Goal: Information Seeking & Learning: Learn about a topic

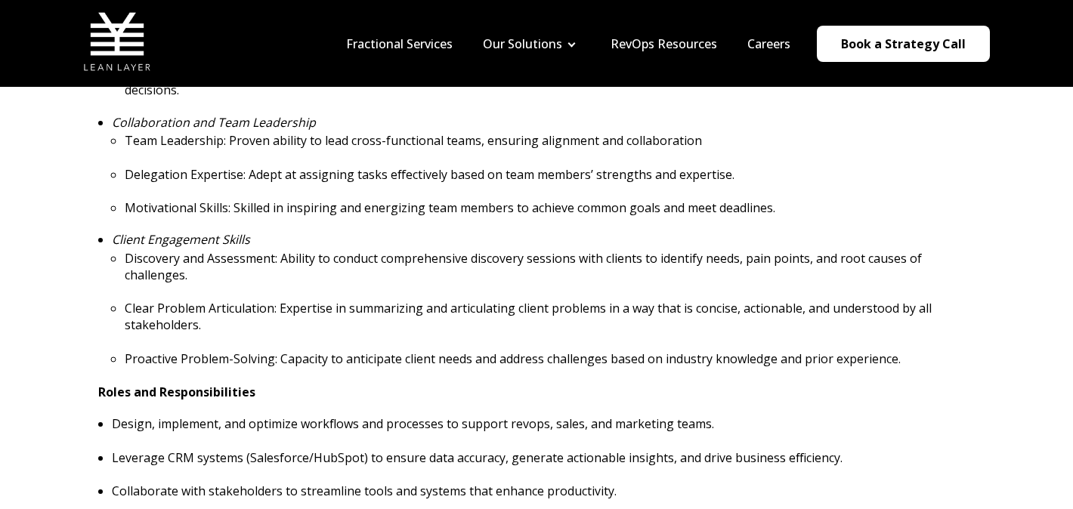
scroll to position [169, 0]
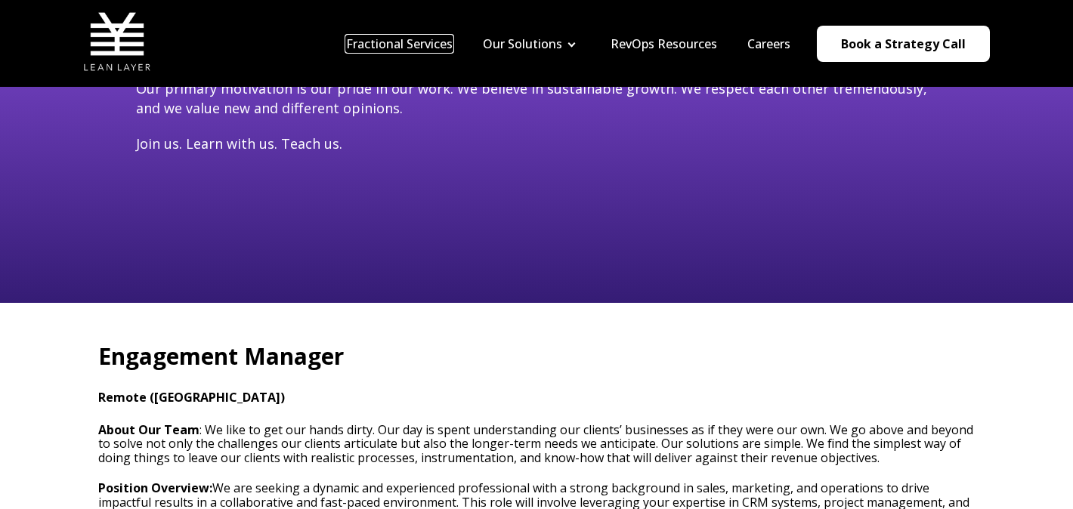
click at [447, 45] on link "Fractional Services" at bounding box center [399, 44] width 107 height 17
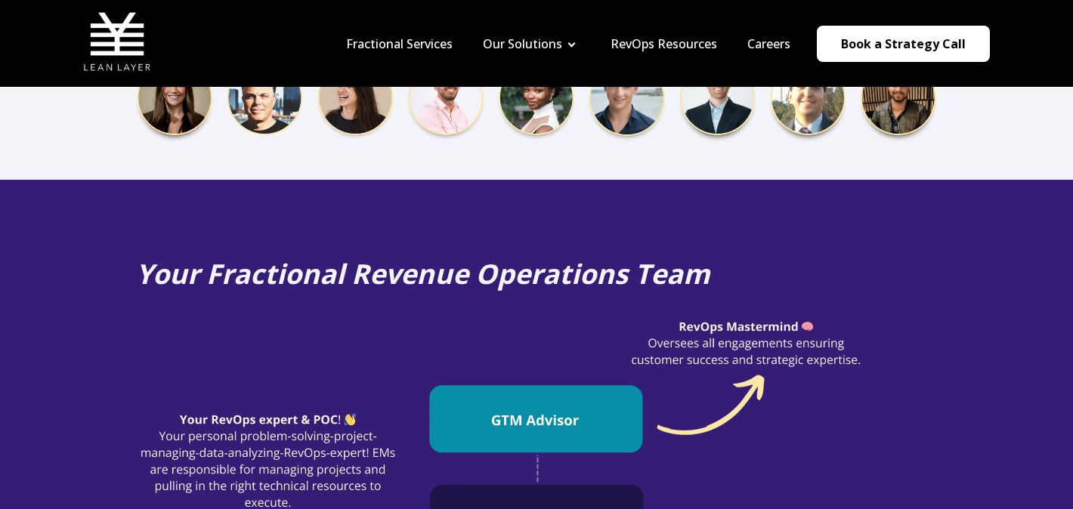
scroll to position [531, 0]
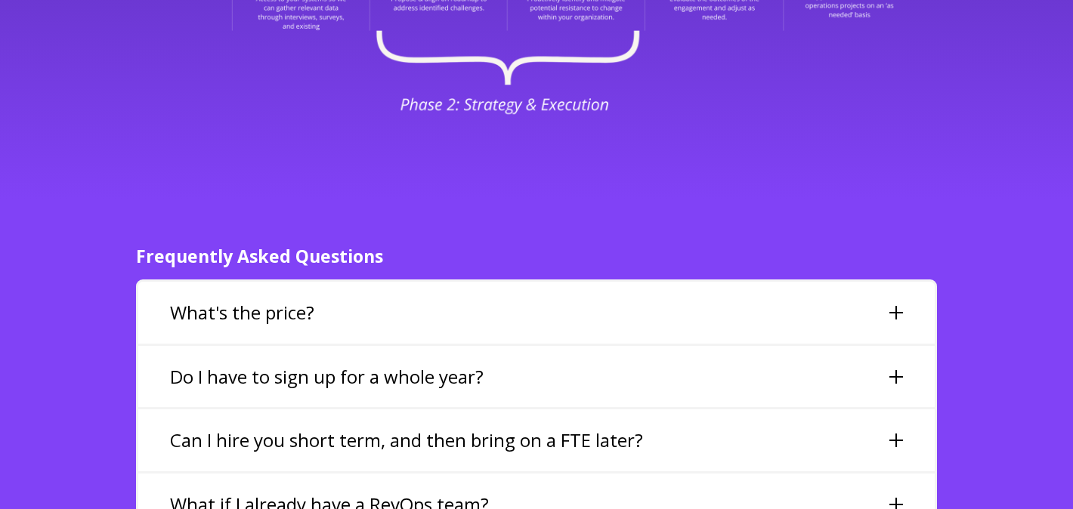
scroll to position [3367, 0]
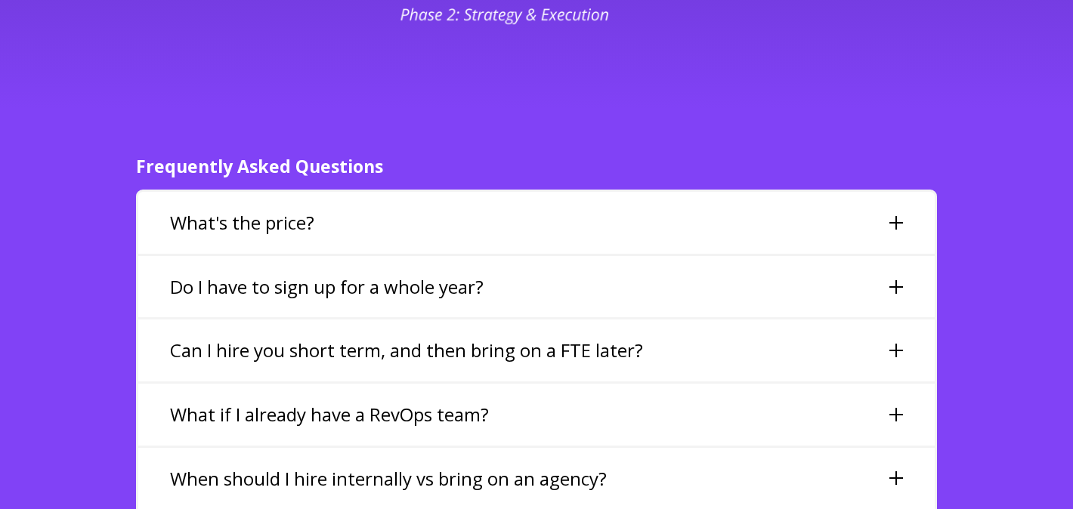
click at [577, 192] on div "What's the price?" at bounding box center [536, 223] width 797 height 62
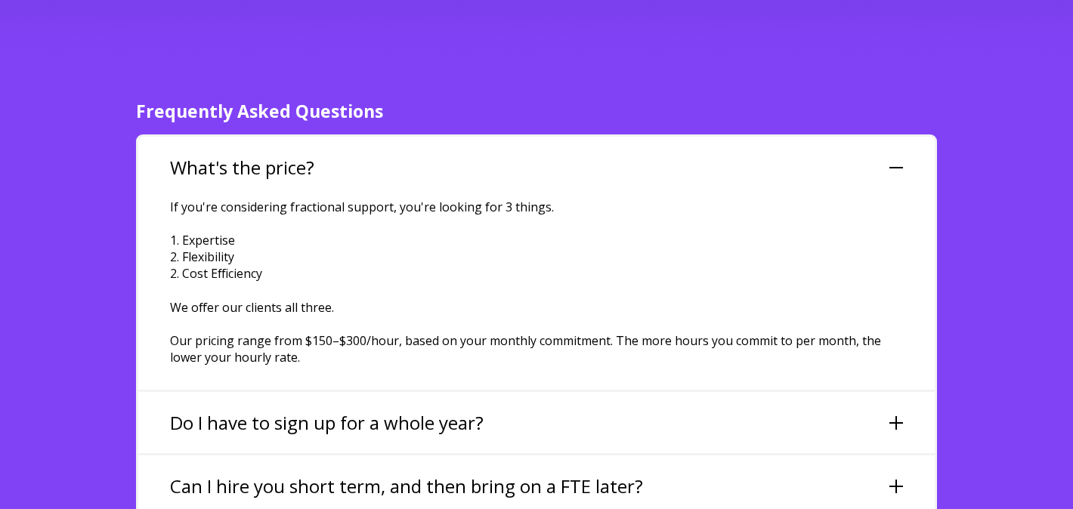
scroll to position [3445, 0]
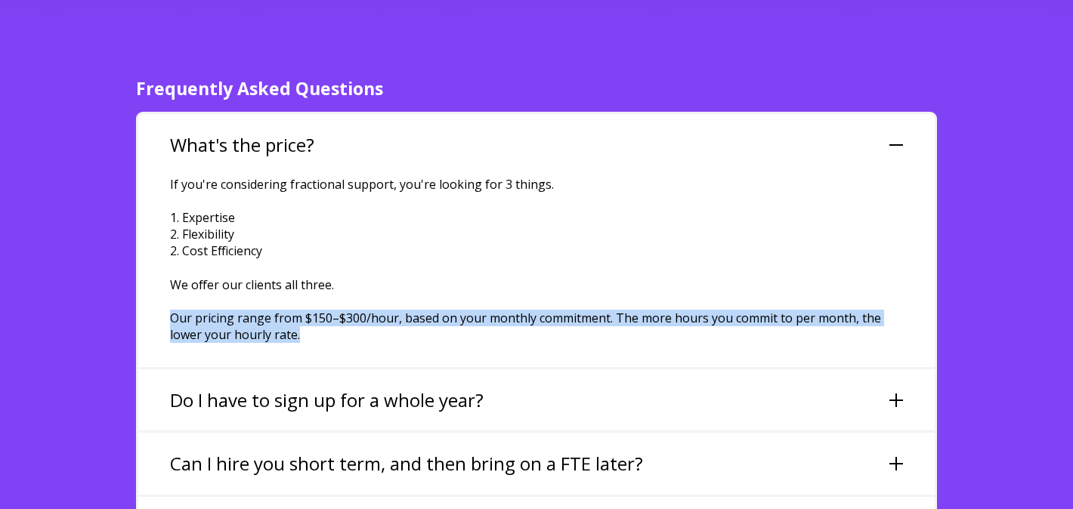
drag, startPoint x: 314, startPoint y: 291, endPoint x: 166, endPoint y: 274, distance: 148.4
click at [166, 274] on div "If you're considering fractional support, you're looking for 3 things. 1. Exper…" at bounding box center [536, 271] width 797 height 191
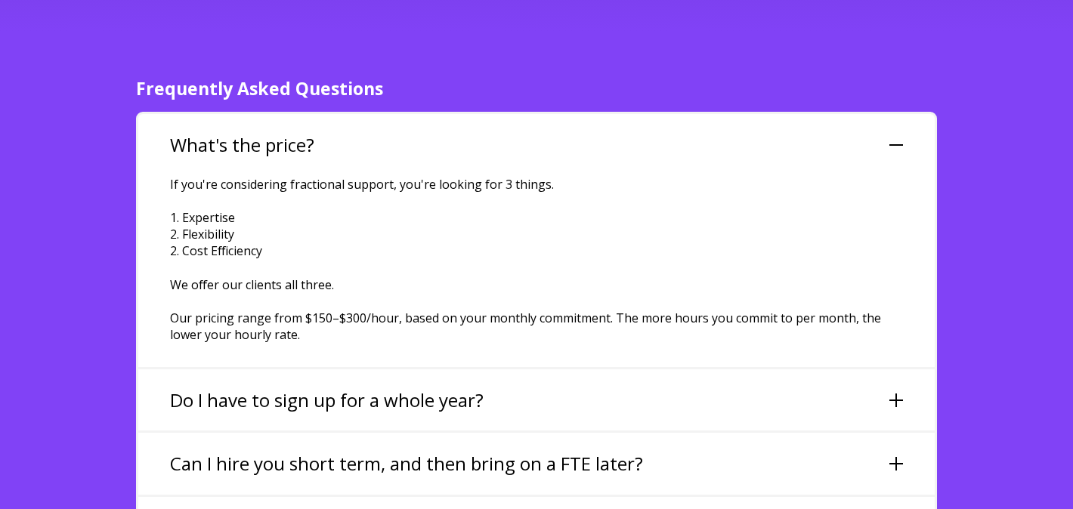
click at [216, 388] on h3 "Do I have to sign up for a whole year?" at bounding box center [327, 401] width 314 height 26
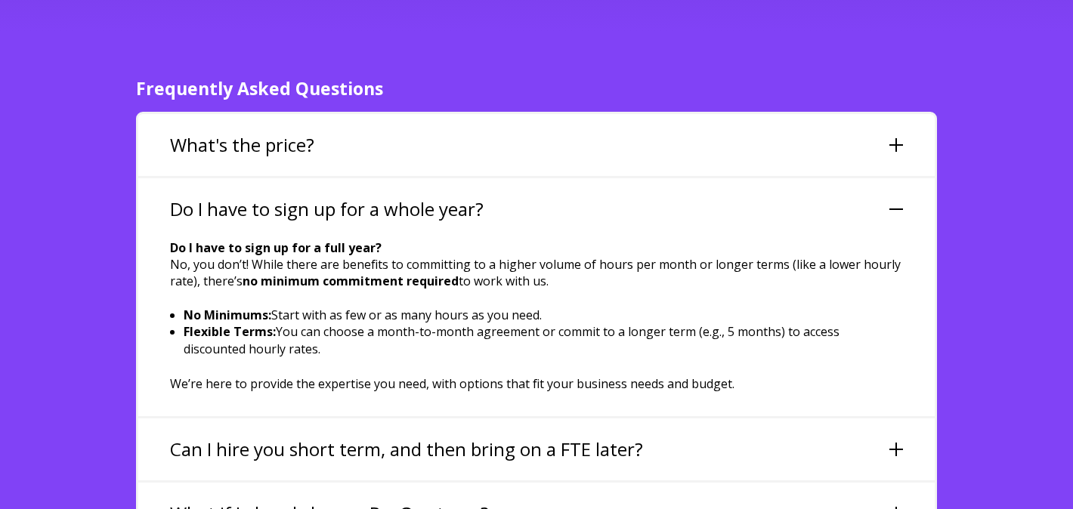
scroll to position [3503, 0]
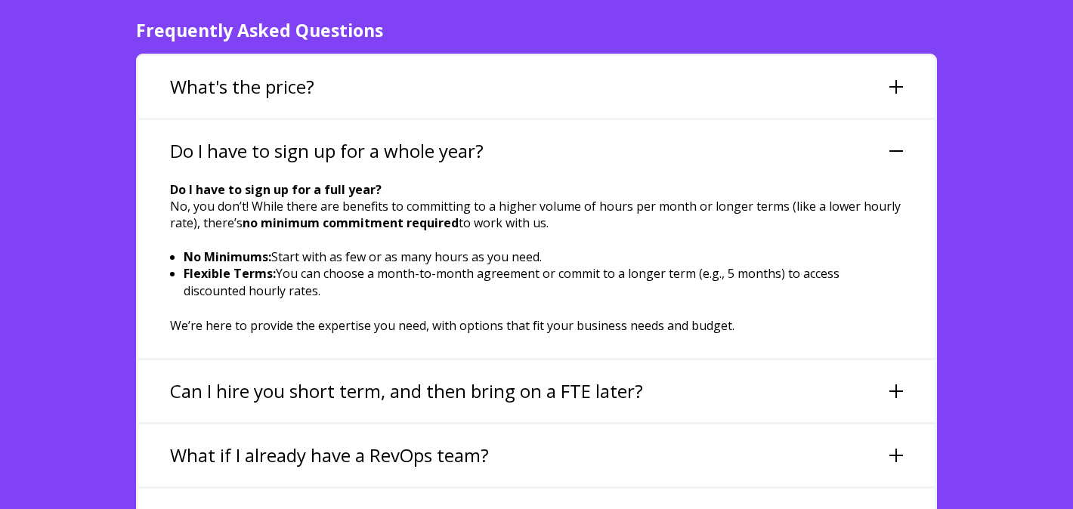
click at [221, 379] on h3 "Can I hire you short term, and then bring on a FTE later?" at bounding box center [406, 392] width 473 height 26
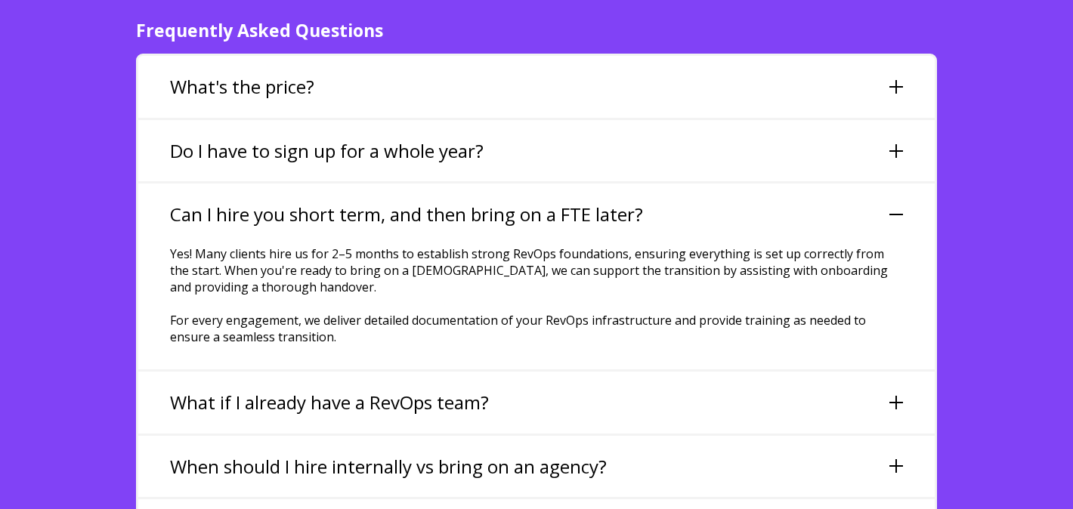
click at [248, 372] on div "What if I already have a RevOps team?" at bounding box center [536, 403] width 797 height 62
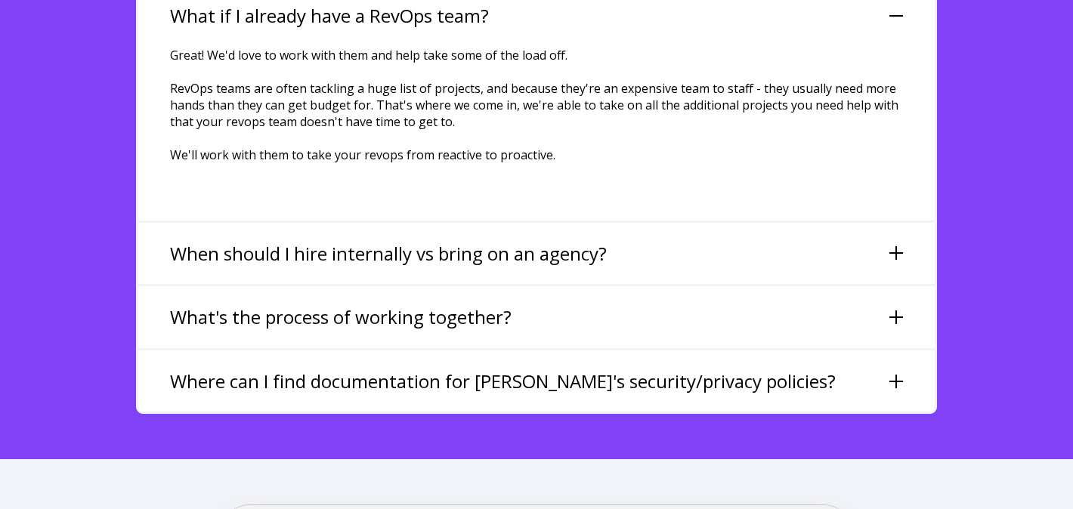
scroll to position [3796, 0]
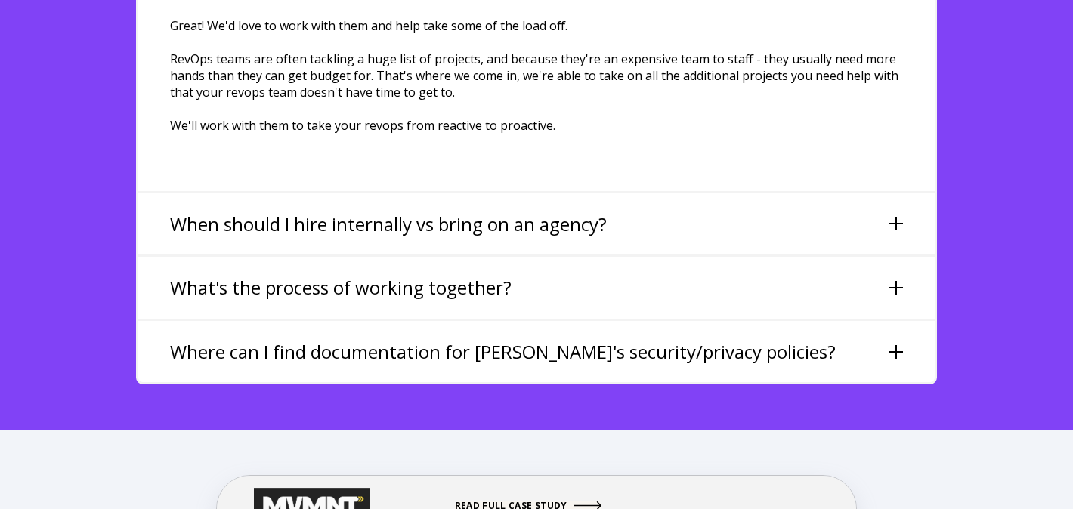
click at [345, 205] on div "When should I hire internally vs bring on an agency?" at bounding box center [536, 224] width 797 height 62
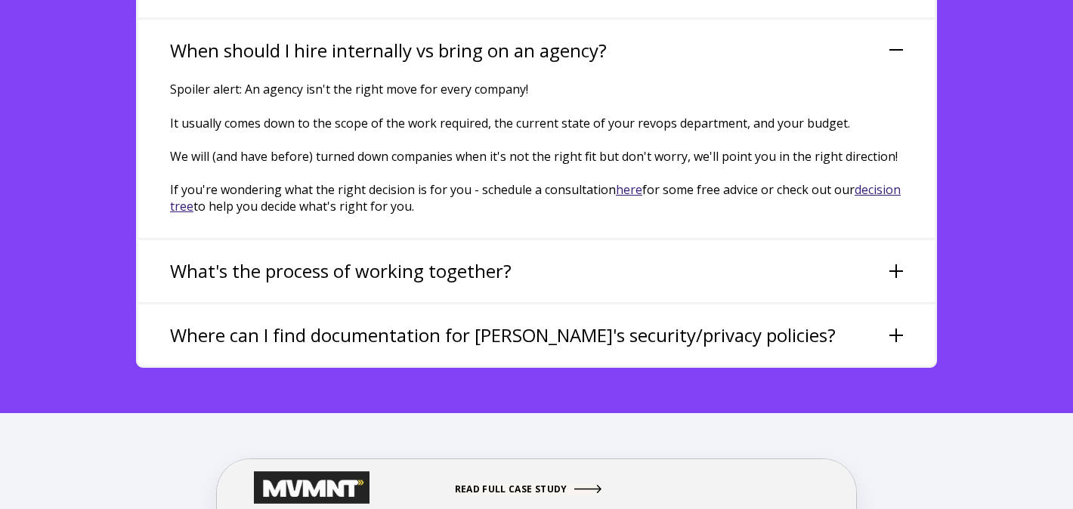
click at [356, 255] on div "What's the process of working together?" at bounding box center [536, 271] width 797 height 62
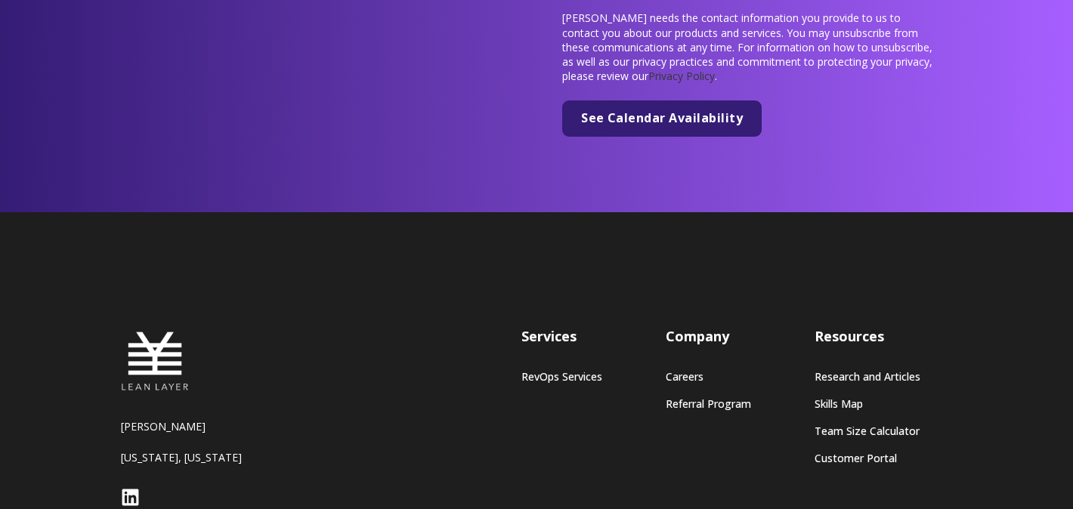
scroll to position [6312, 0]
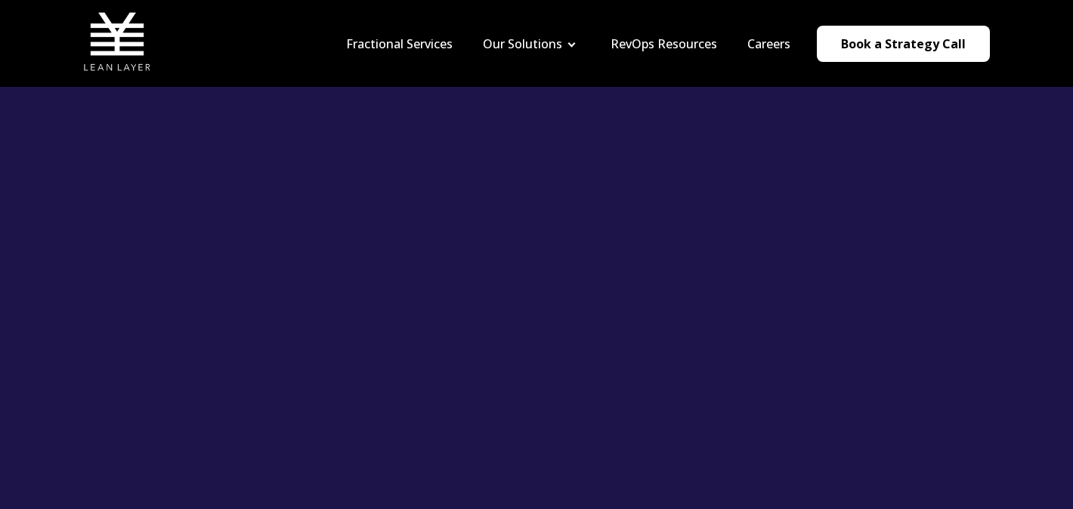
scroll to position [1400, 0]
